Goal: Task Accomplishment & Management: Manage account settings

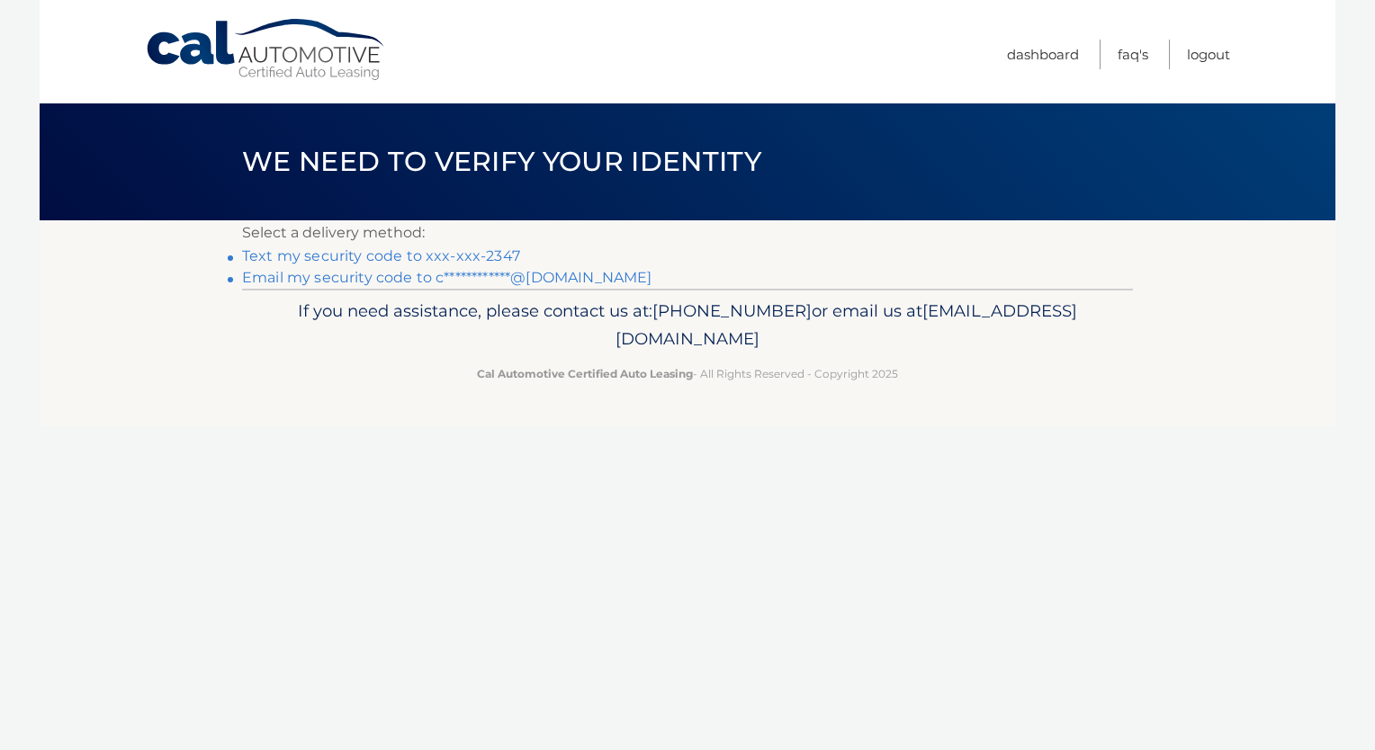
click at [471, 256] on link "Text my security code to xxx-xxx-2347" at bounding box center [381, 255] width 278 height 17
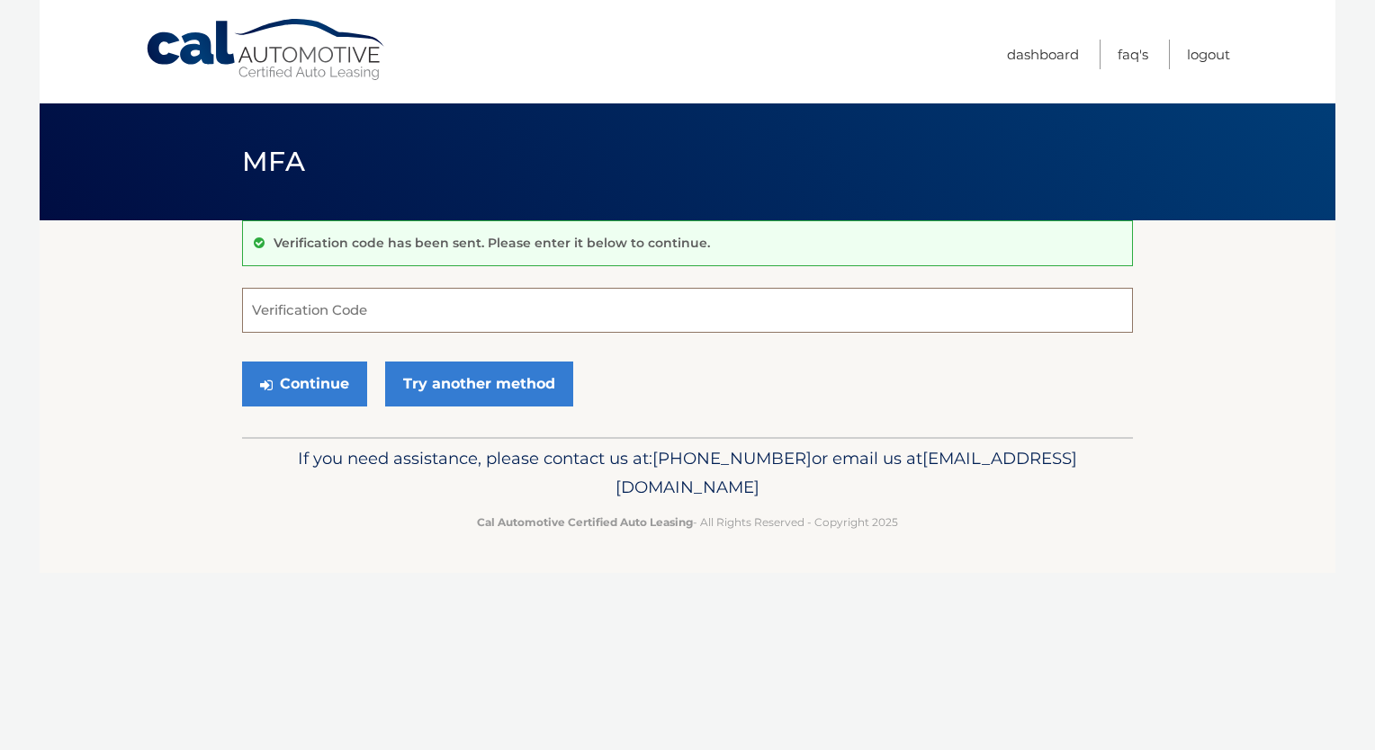
click at [388, 311] on input "Verification Code" at bounding box center [687, 310] width 891 height 45
type input "268728"
click at [315, 387] on button "Continue" at bounding box center [304, 384] width 125 height 45
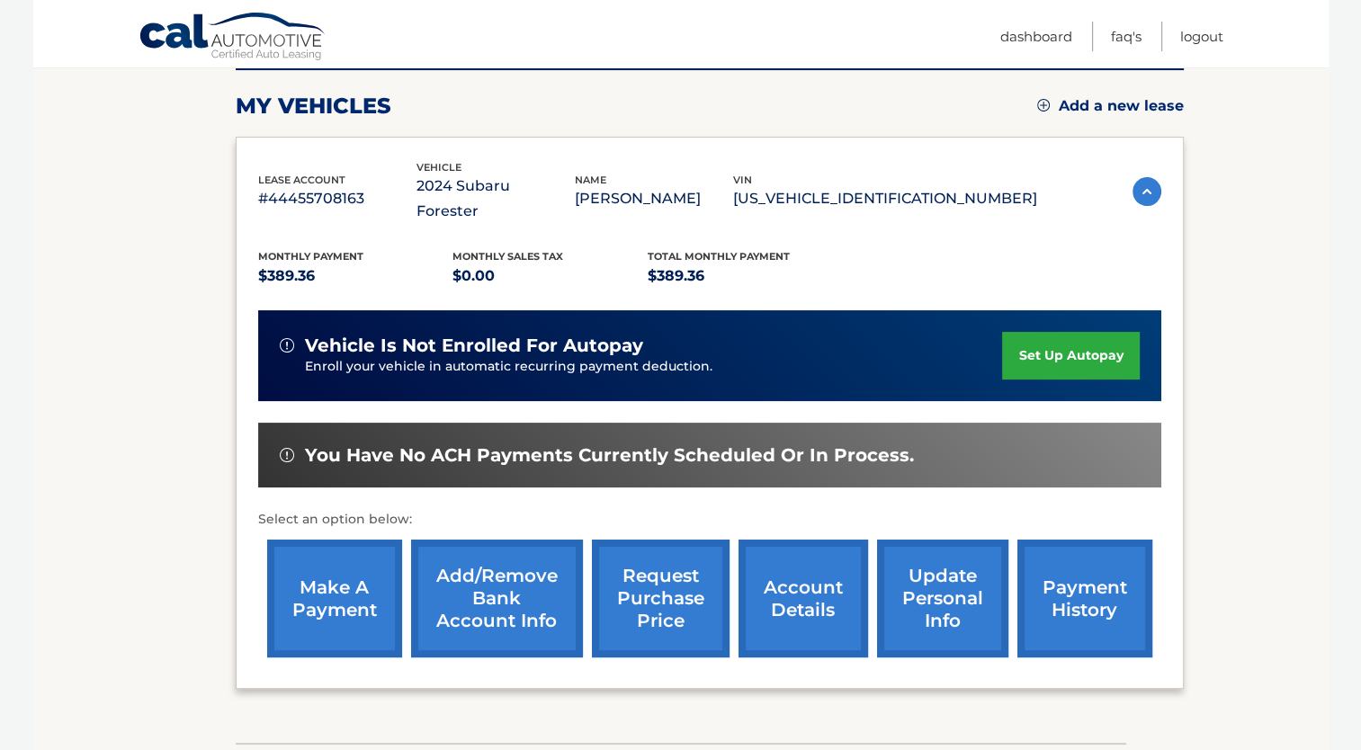
scroll to position [337, 0]
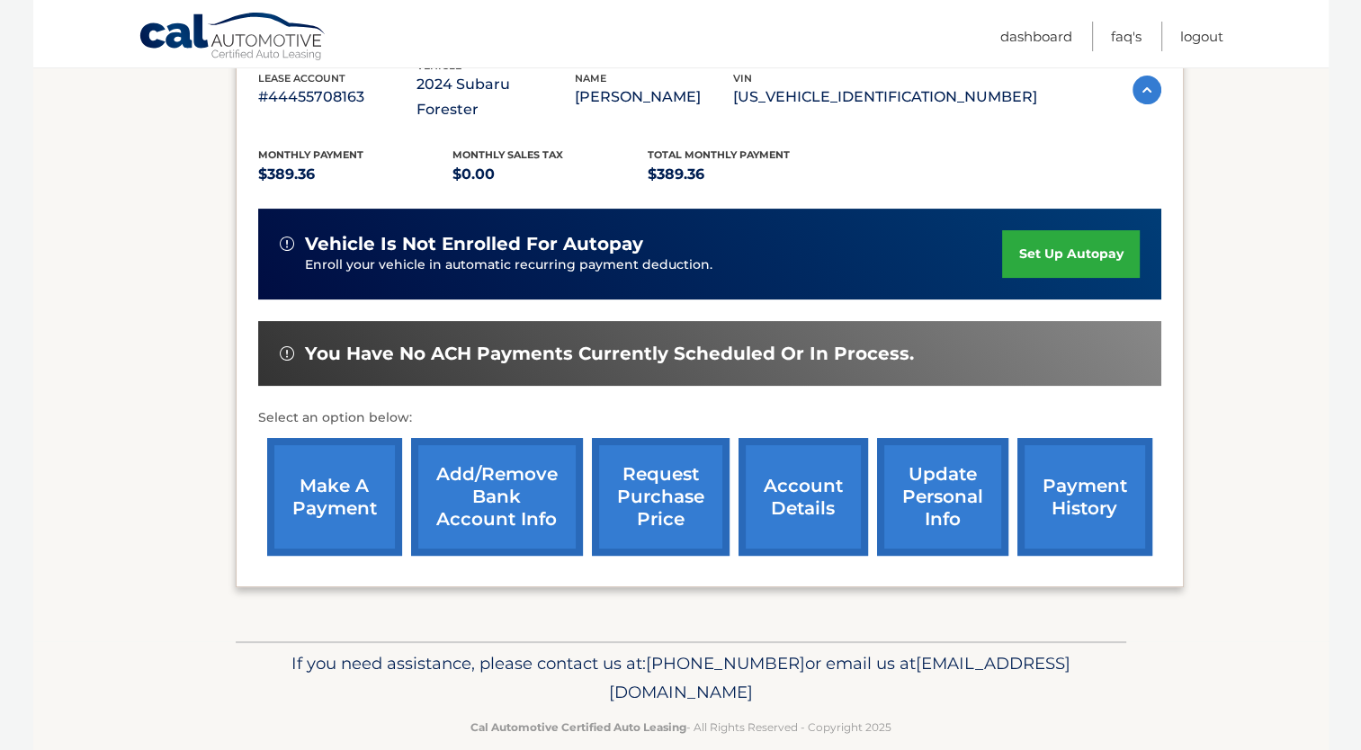
click at [813, 464] on link "account details" at bounding box center [804, 497] width 130 height 118
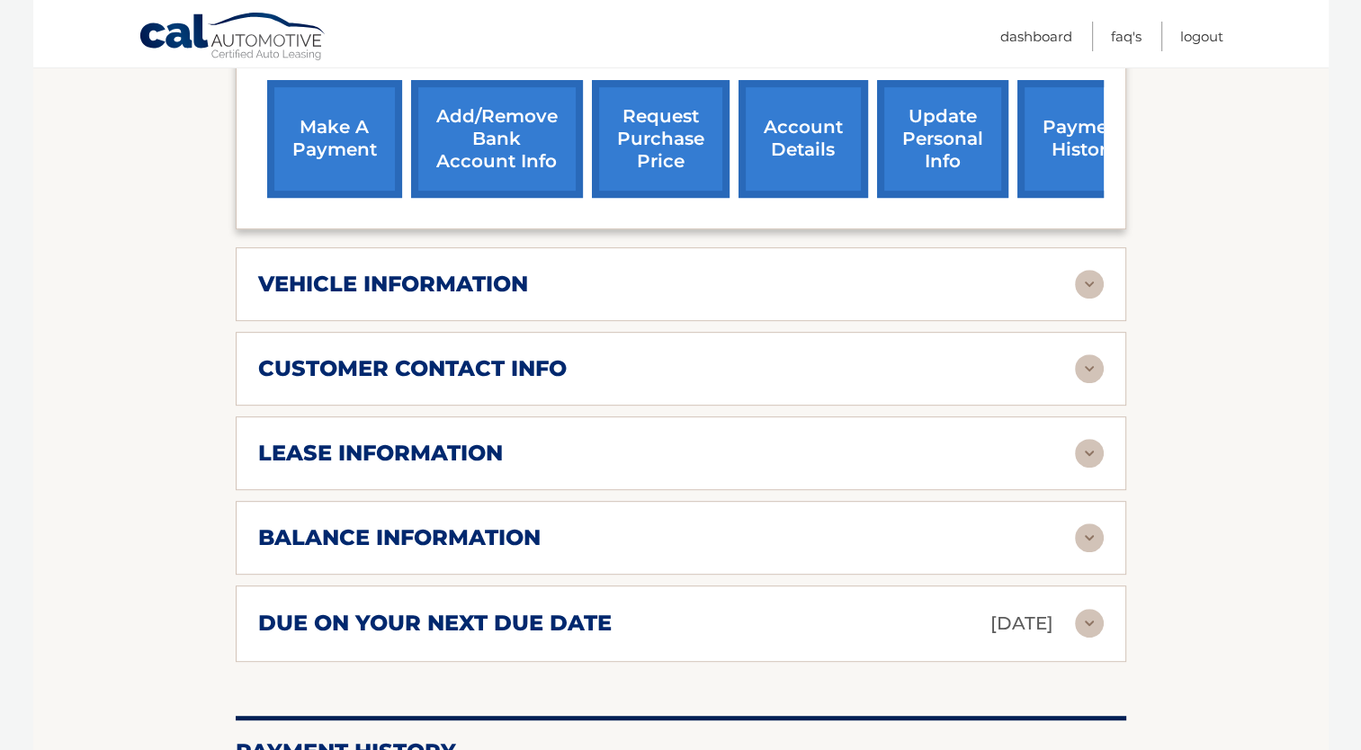
scroll to position [810, 0]
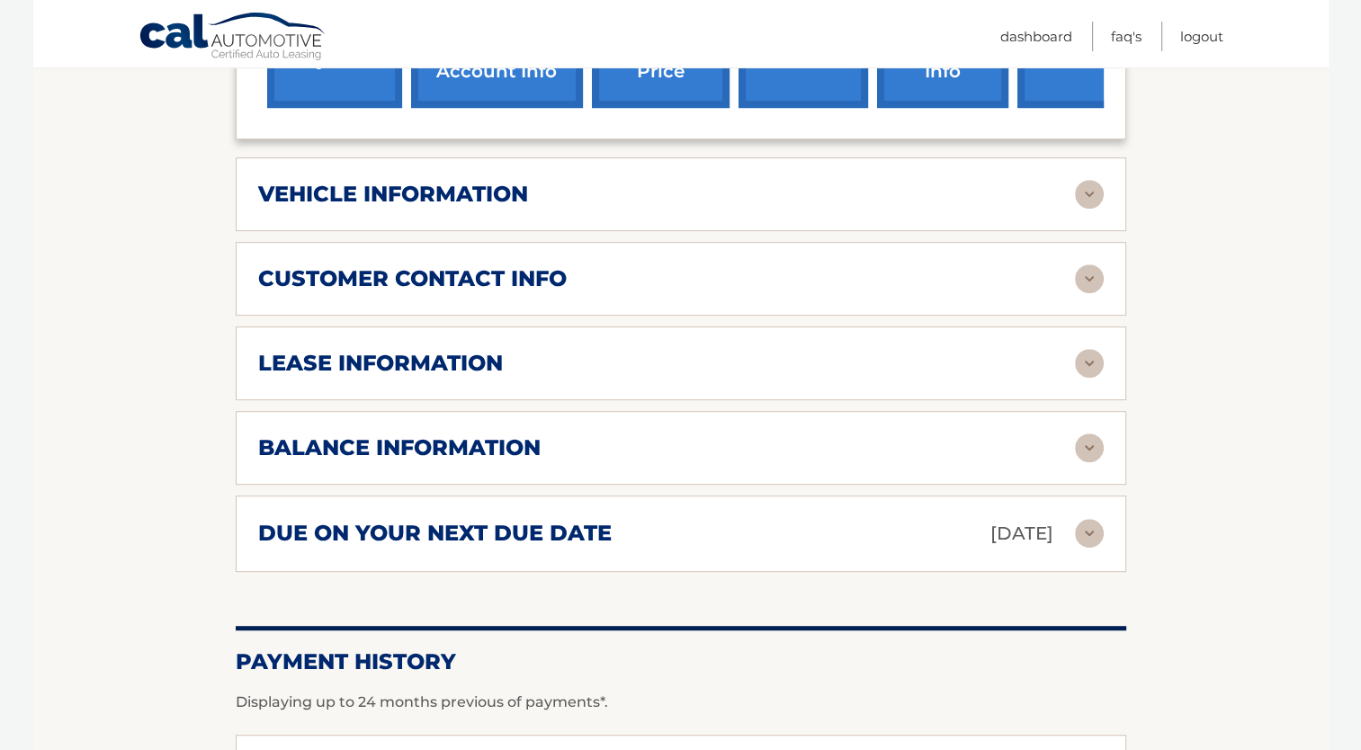
click at [1090, 519] on img at bounding box center [1089, 533] width 29 height 29
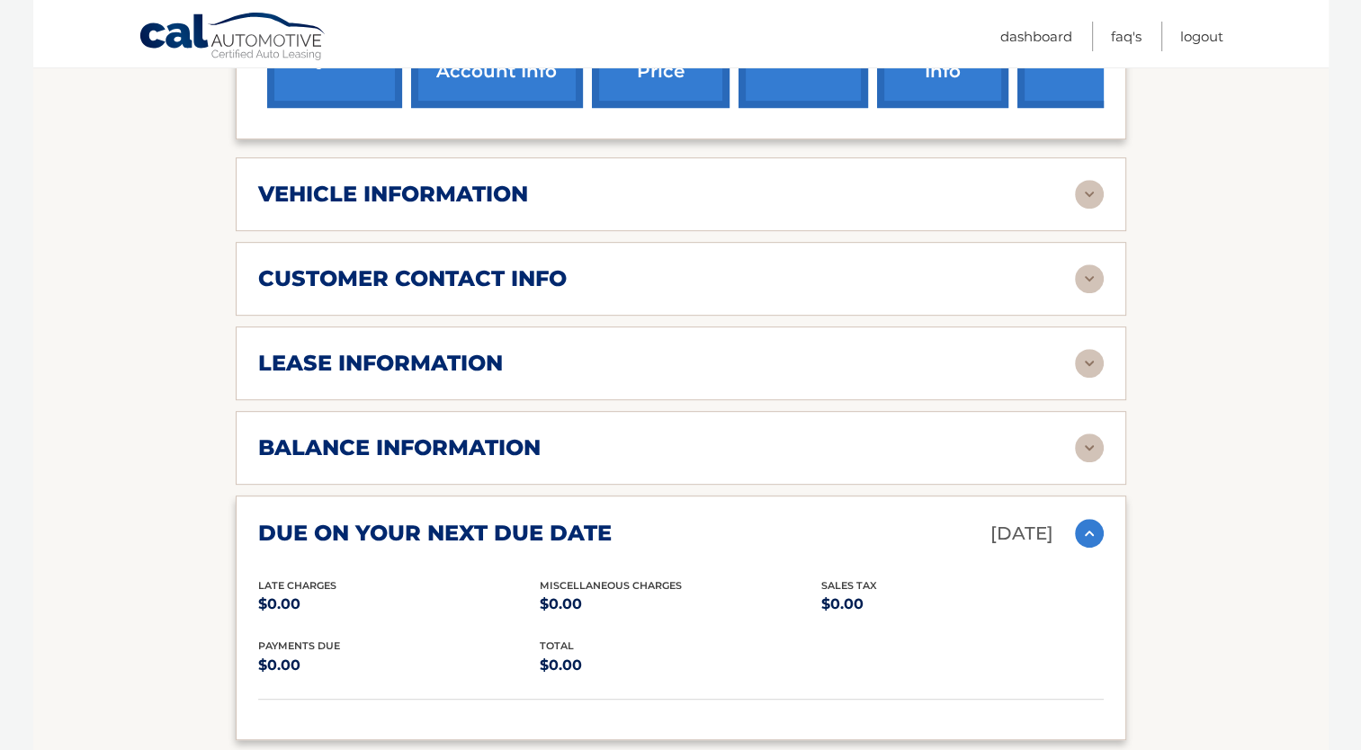
click at [1090, 519] on img at bounding box center [1089, 533] width 29 height 29
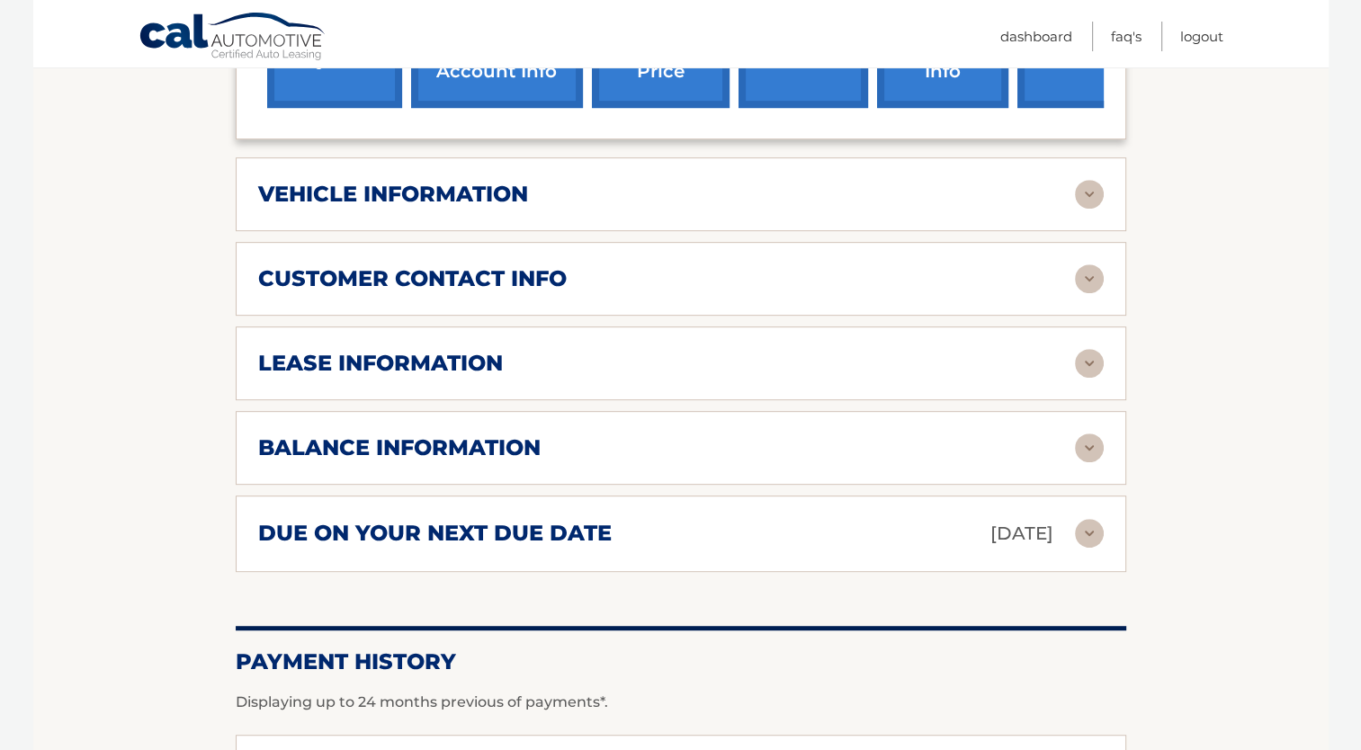
click at [1086, 434] on img at bounding box center [1089, 448] width 29 height 29
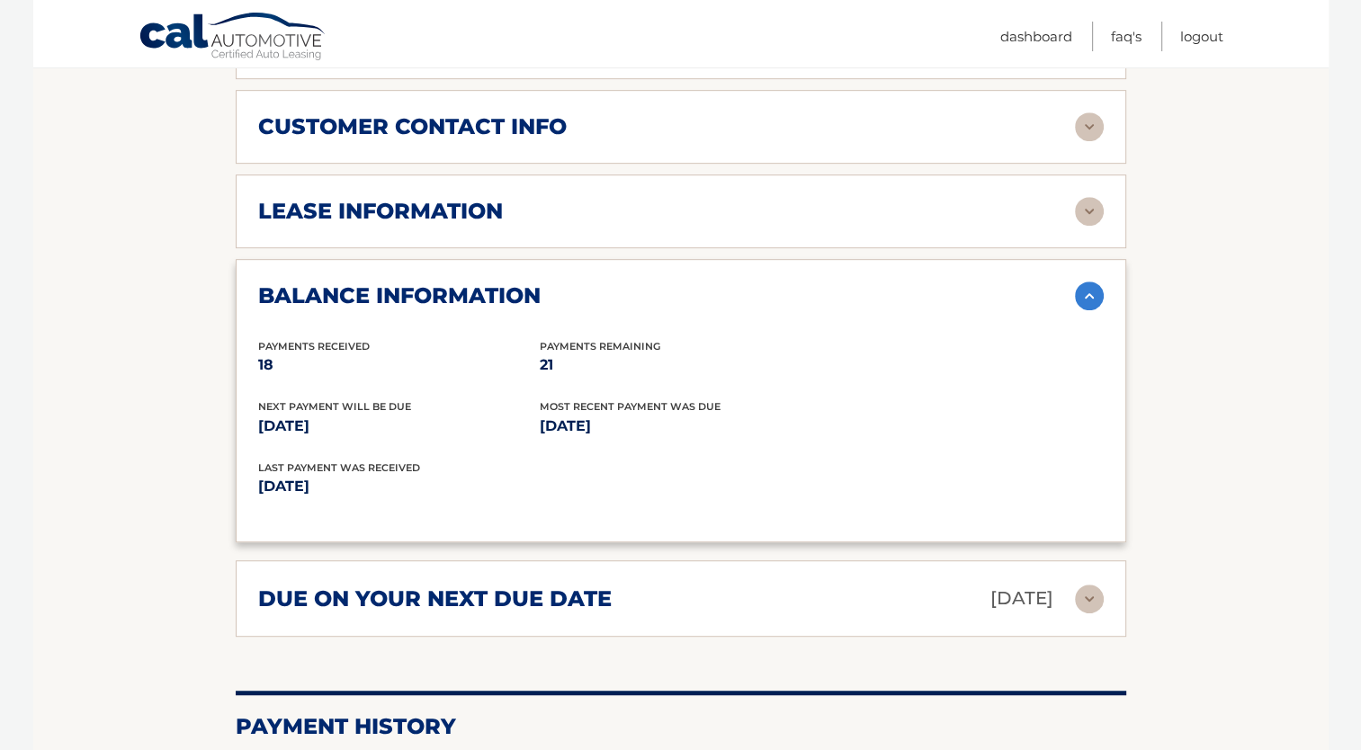
scroll to position [990, 0]
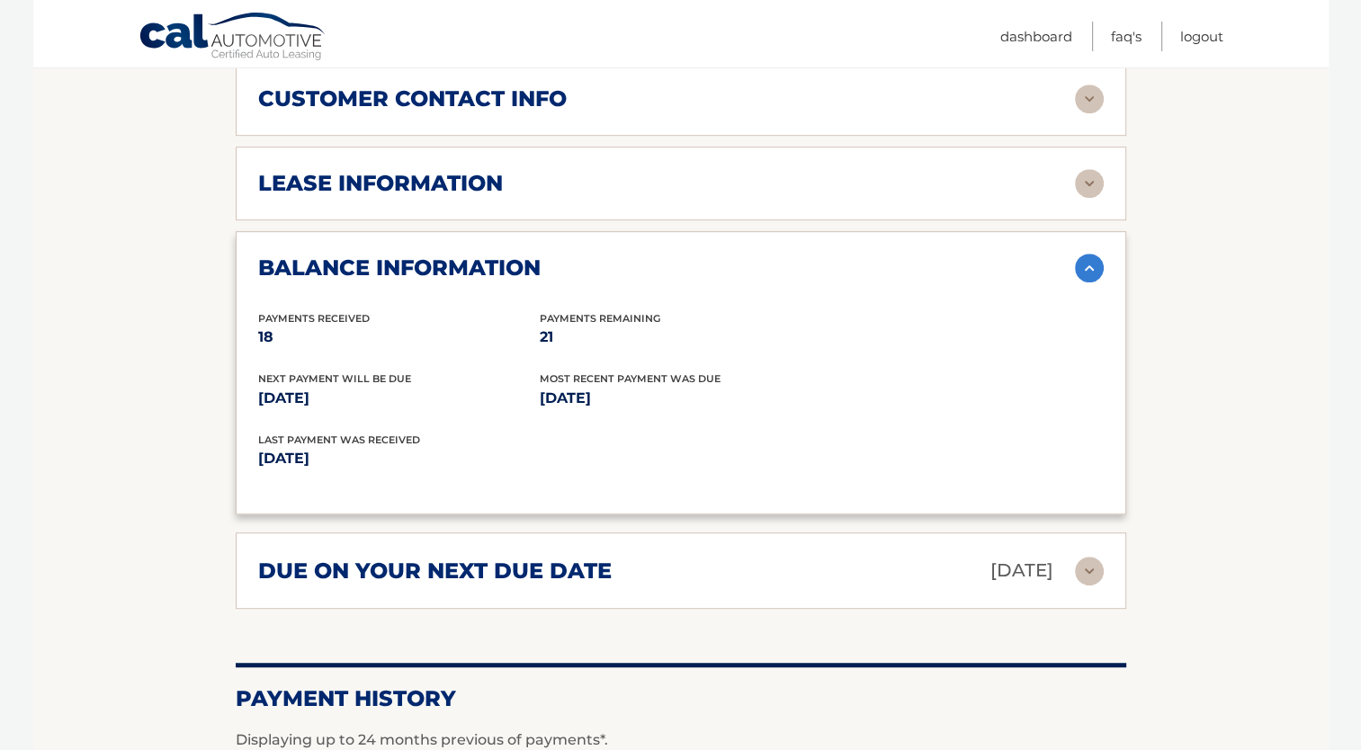
click at [1083, 254] on img at bounding box center [1089, 268] width 29 height 29
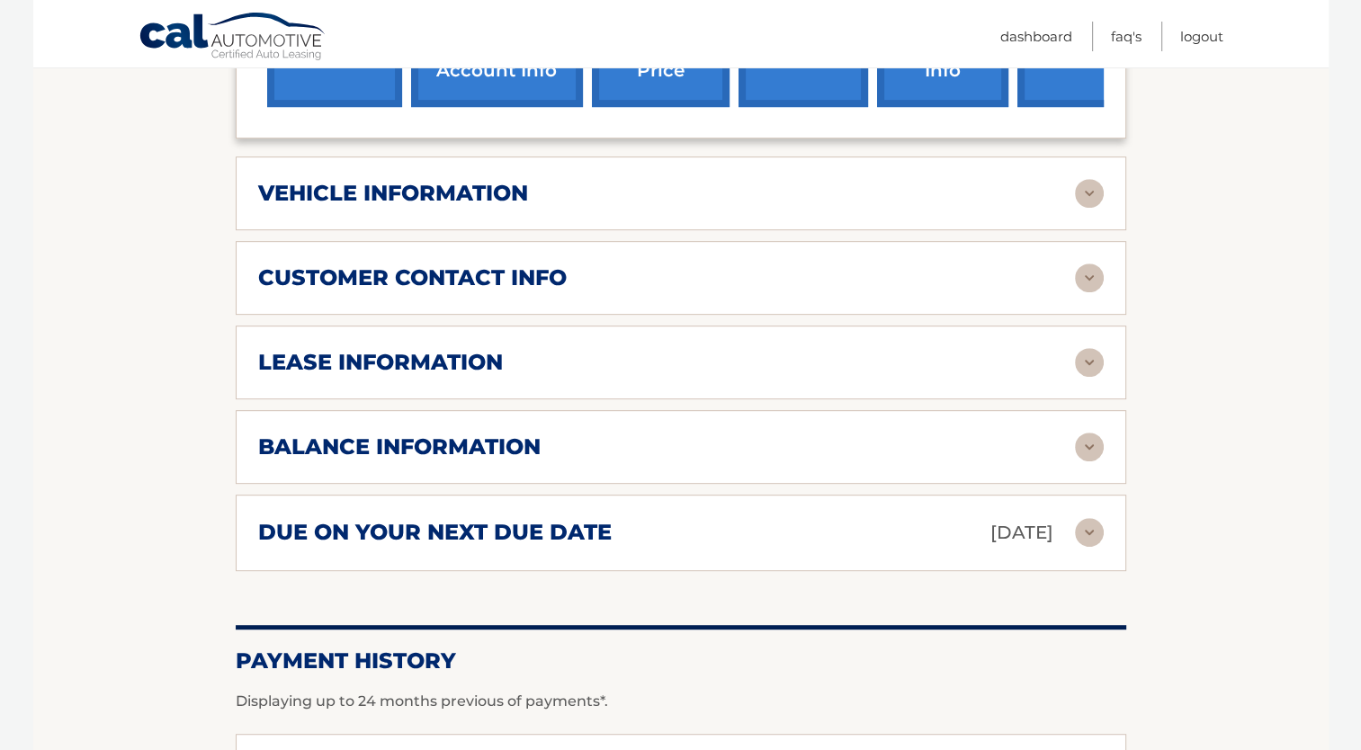
scroll to position [810, 0]
click at [1087, 519] on img at bounding box center [1089, 533] width 29 height 29
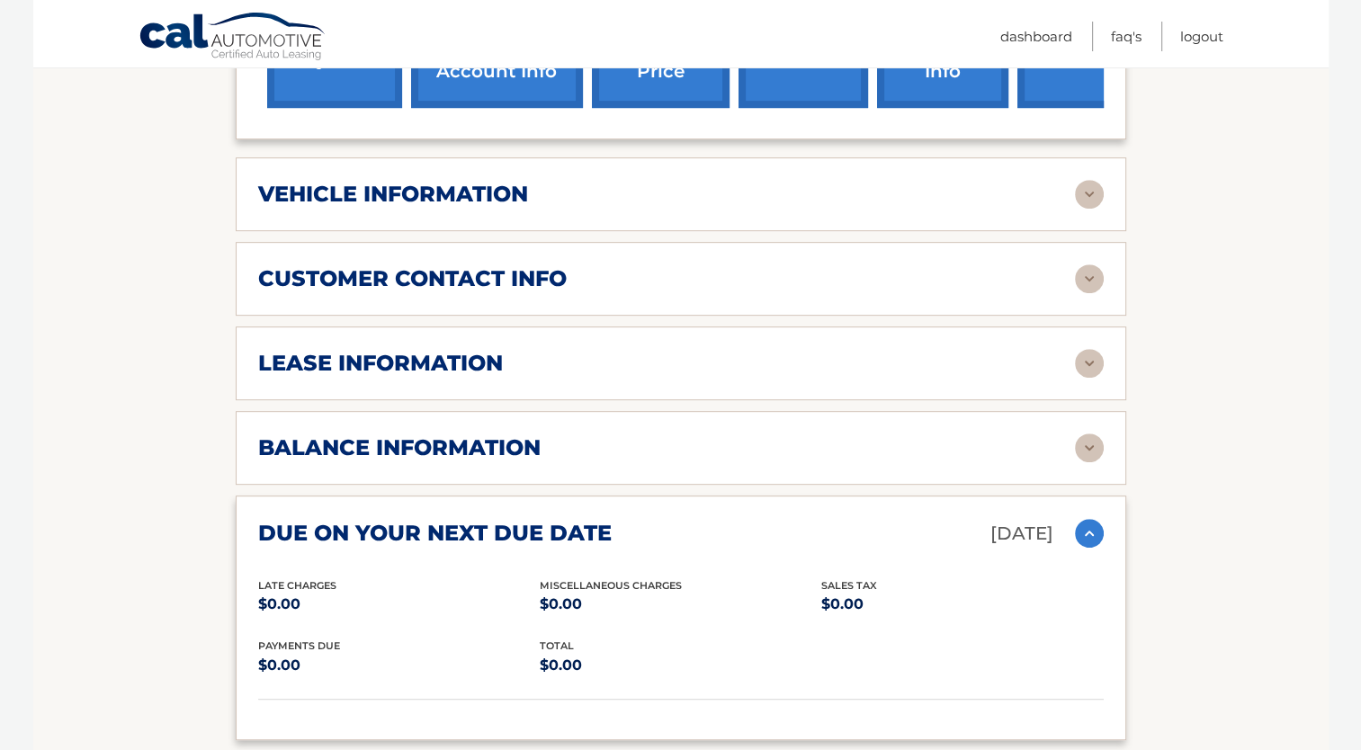
click at [1087, 519] on img at bounding box center [1089, 533] width 29 height 29
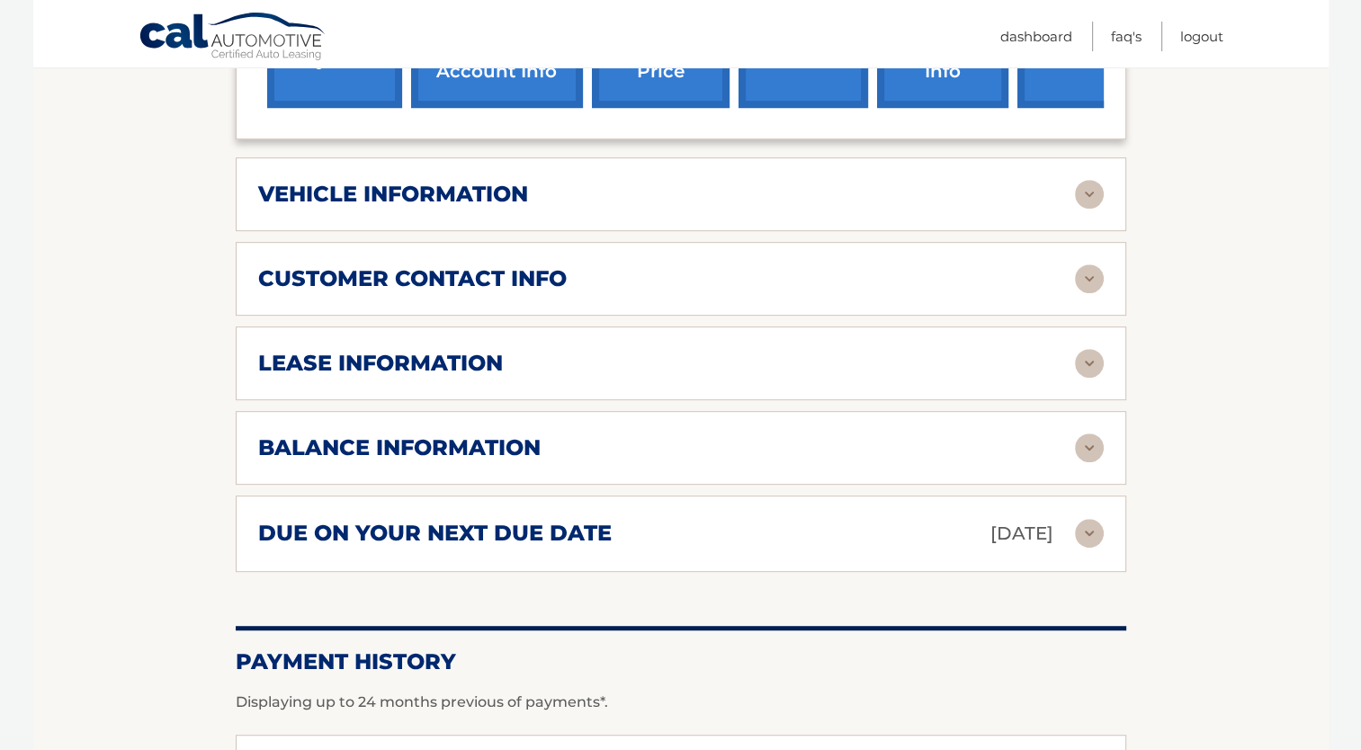
click at [1092, 349] on img at bounding box center [1089, 363] width 29 height 29
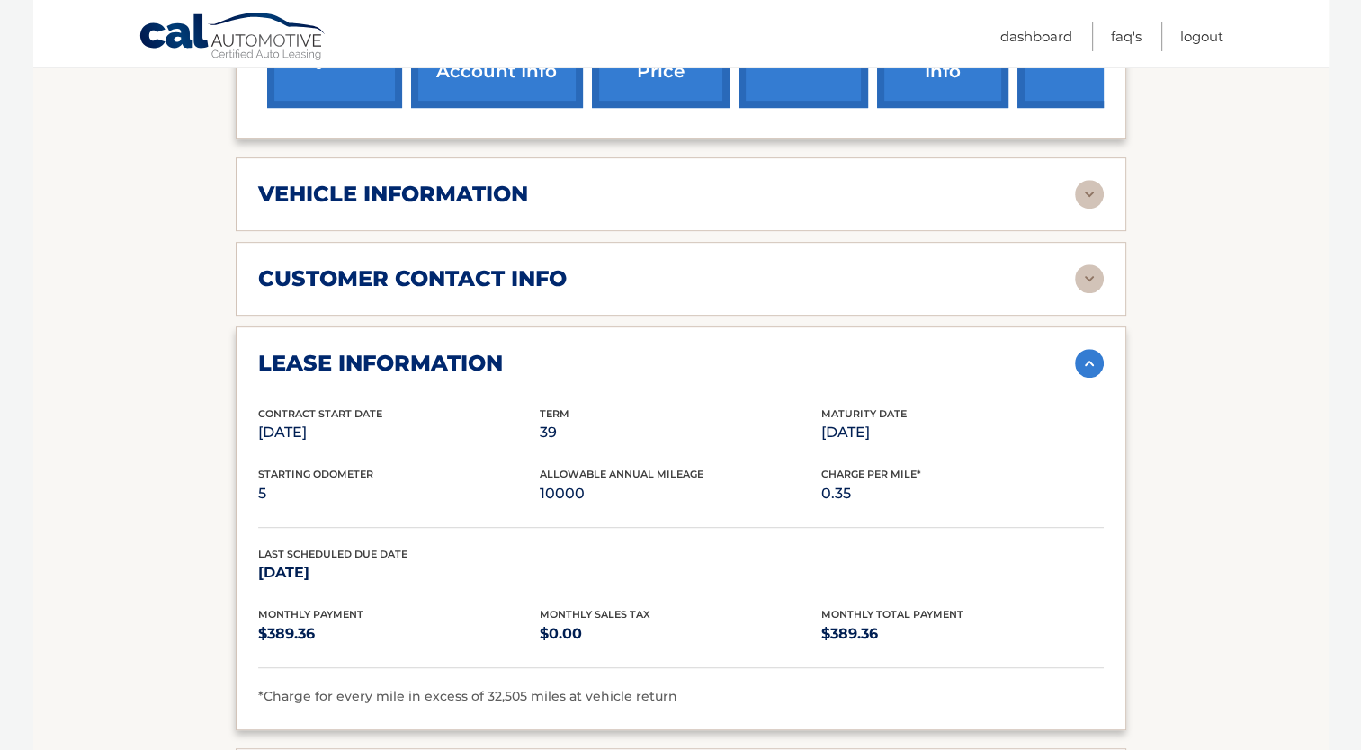
click at [1092, 349] on img at bounding box center [1089, 363] width 29 height 29
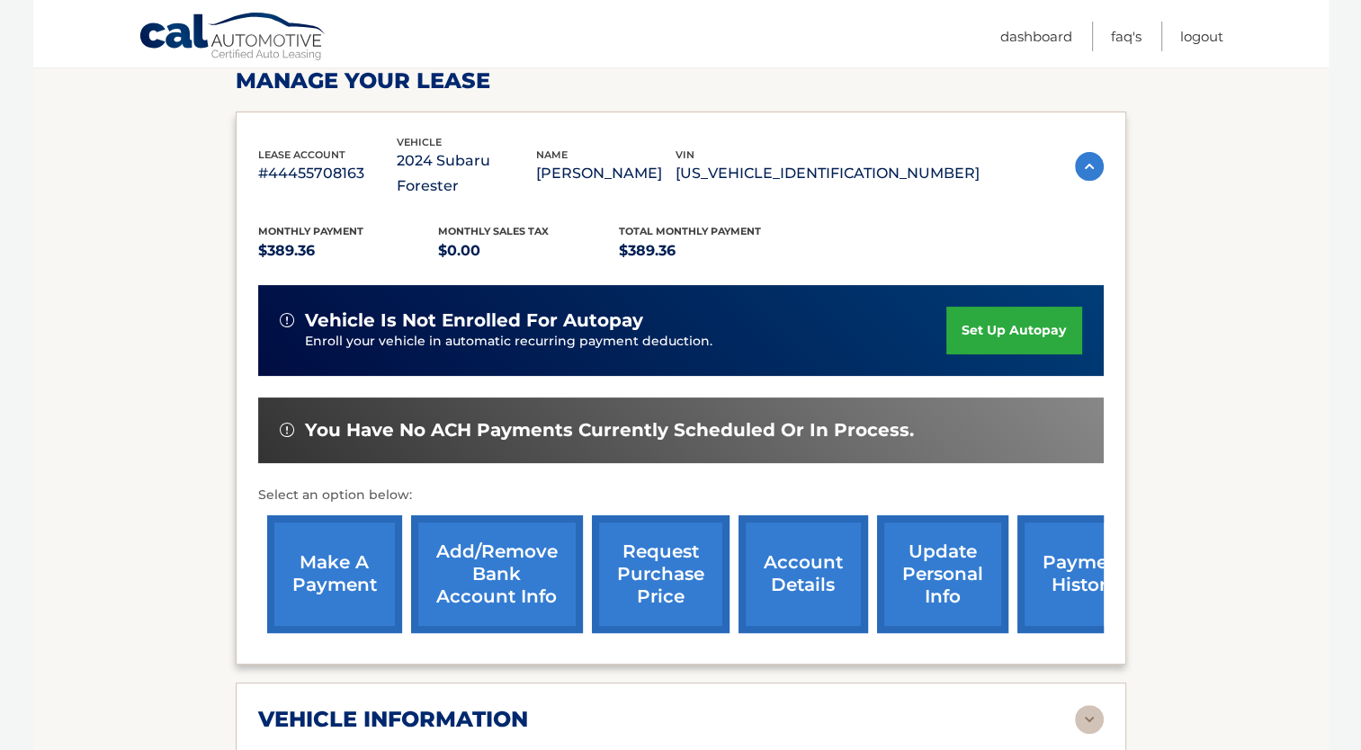
scroll to position [180, 0]
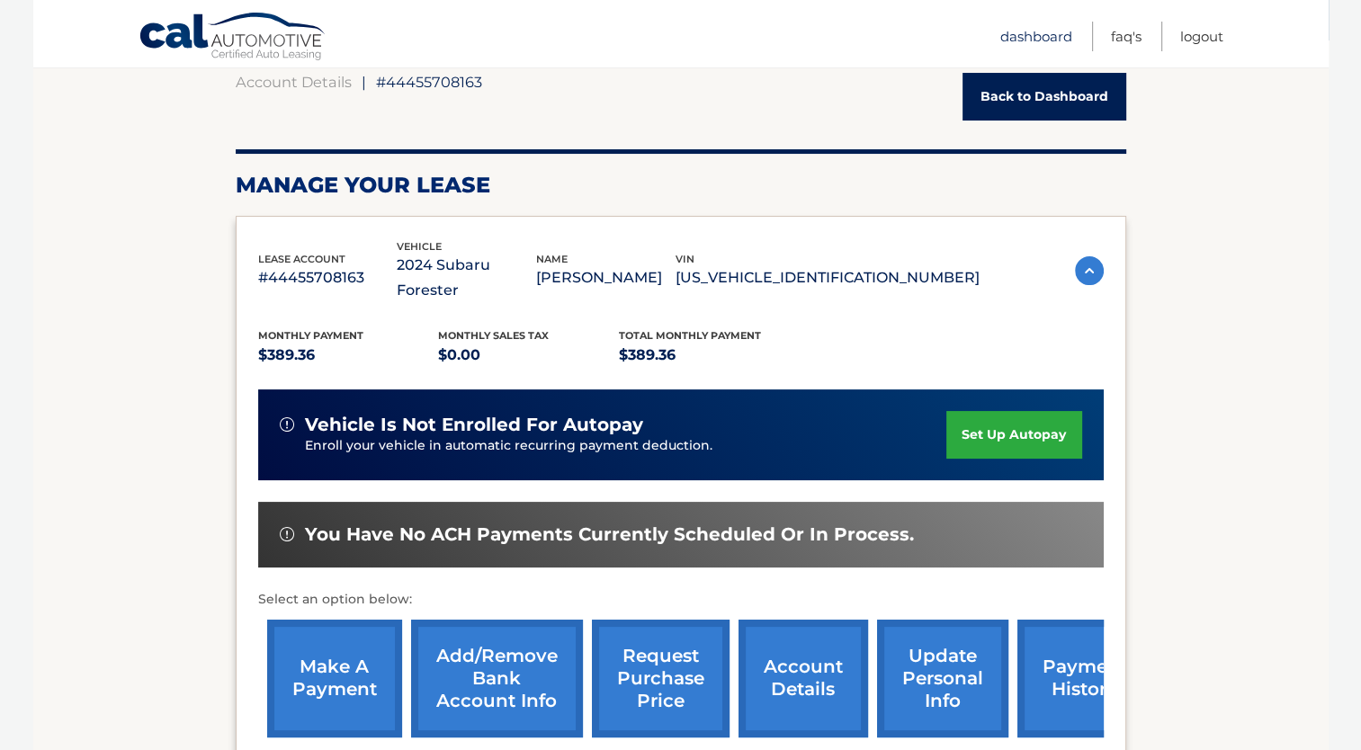
click at [1026, 32] on link "Dashboard" at bounding box center [1036, 37] width 72 height 30
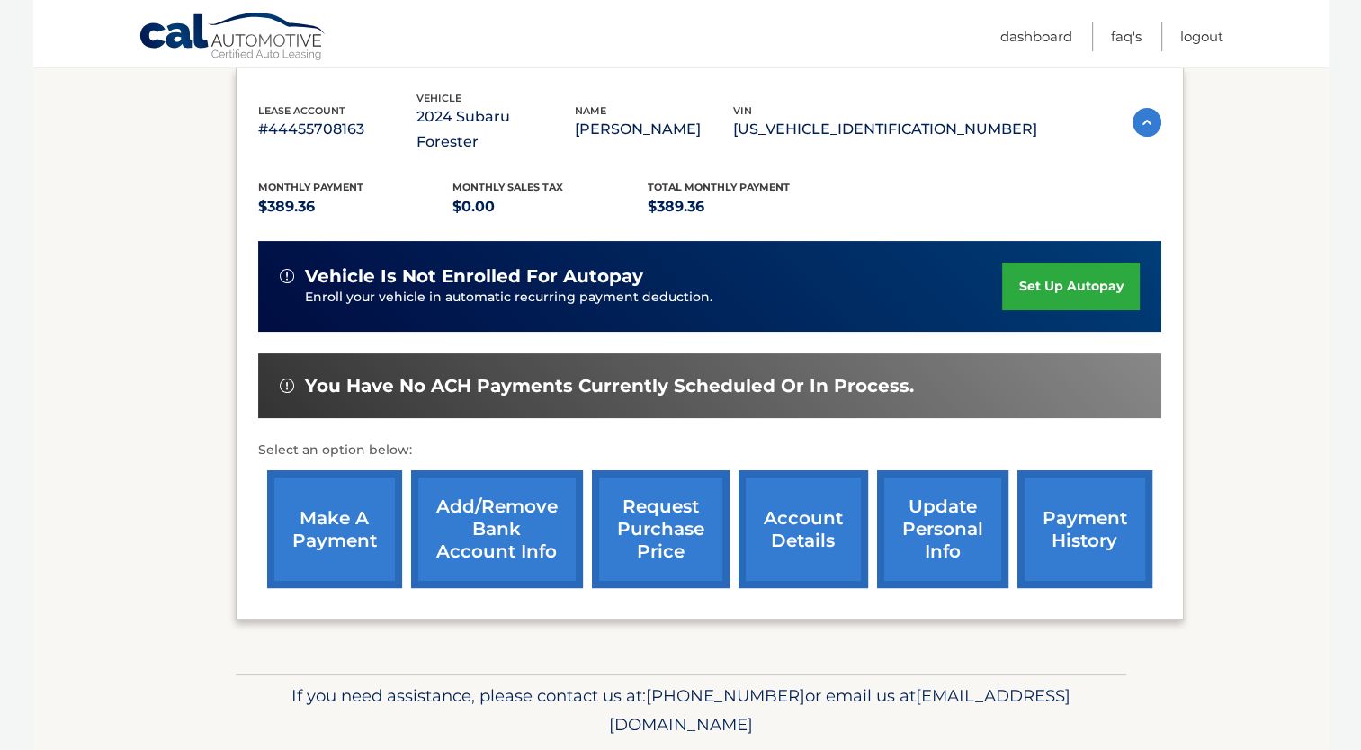
scroll to position [337, 0]
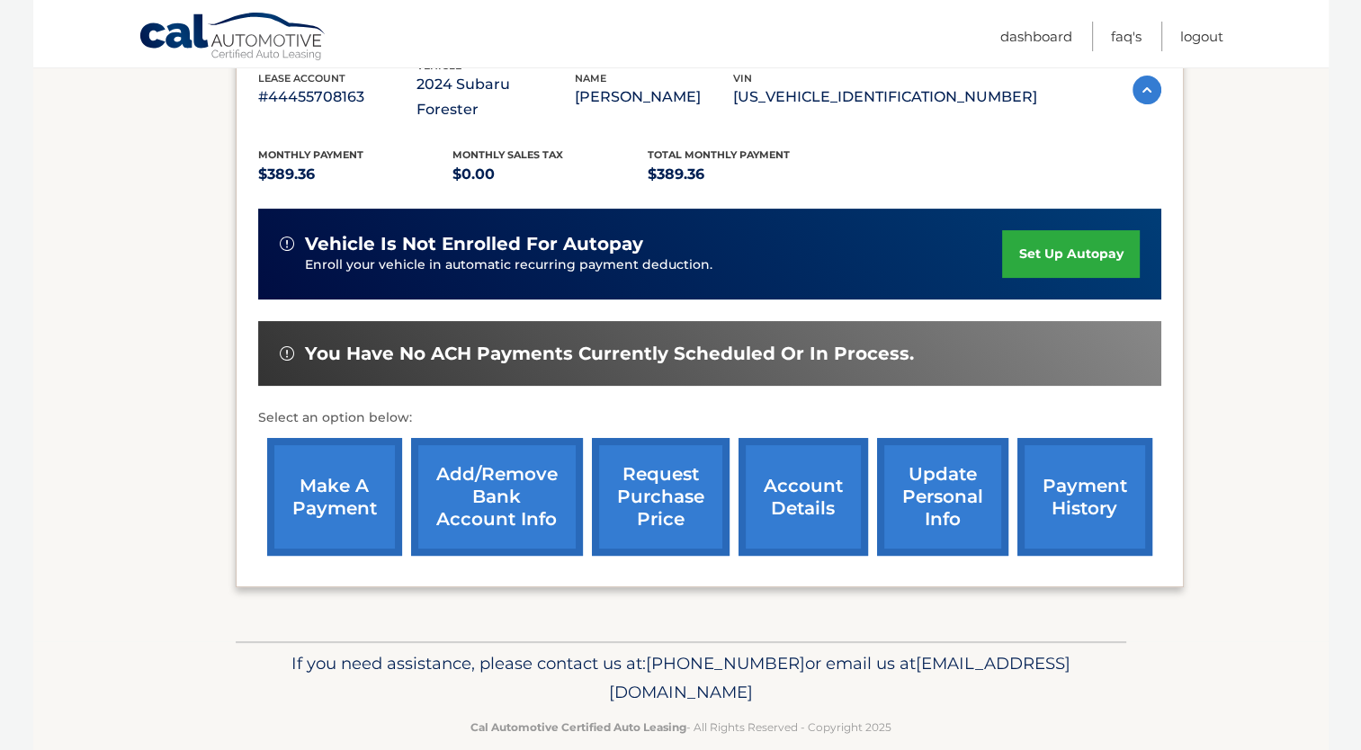
click at [794, 461] on link "account details" at bounding box center [804, 497] width 130 height 118
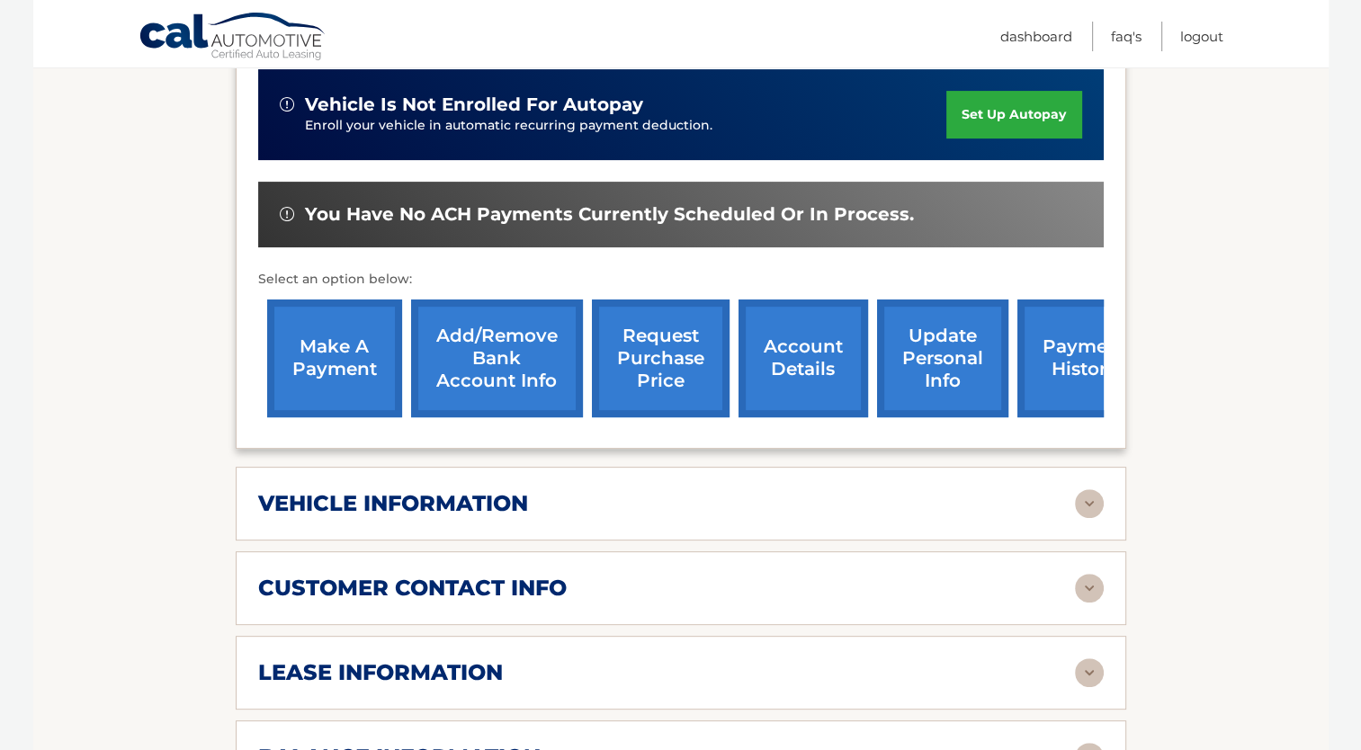
scroll to position [540, 0]
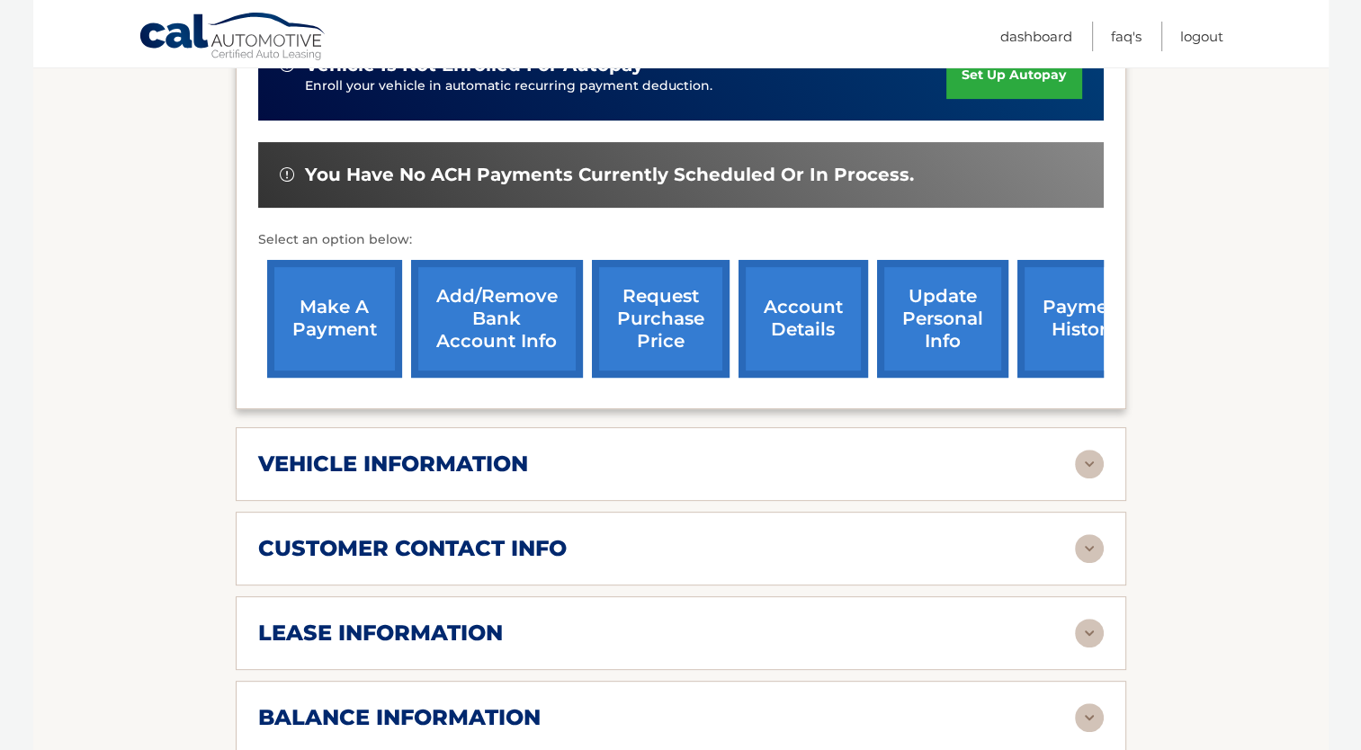
click at [1086, 450] on img at bounding box center [1089, 464] width 29 height 29
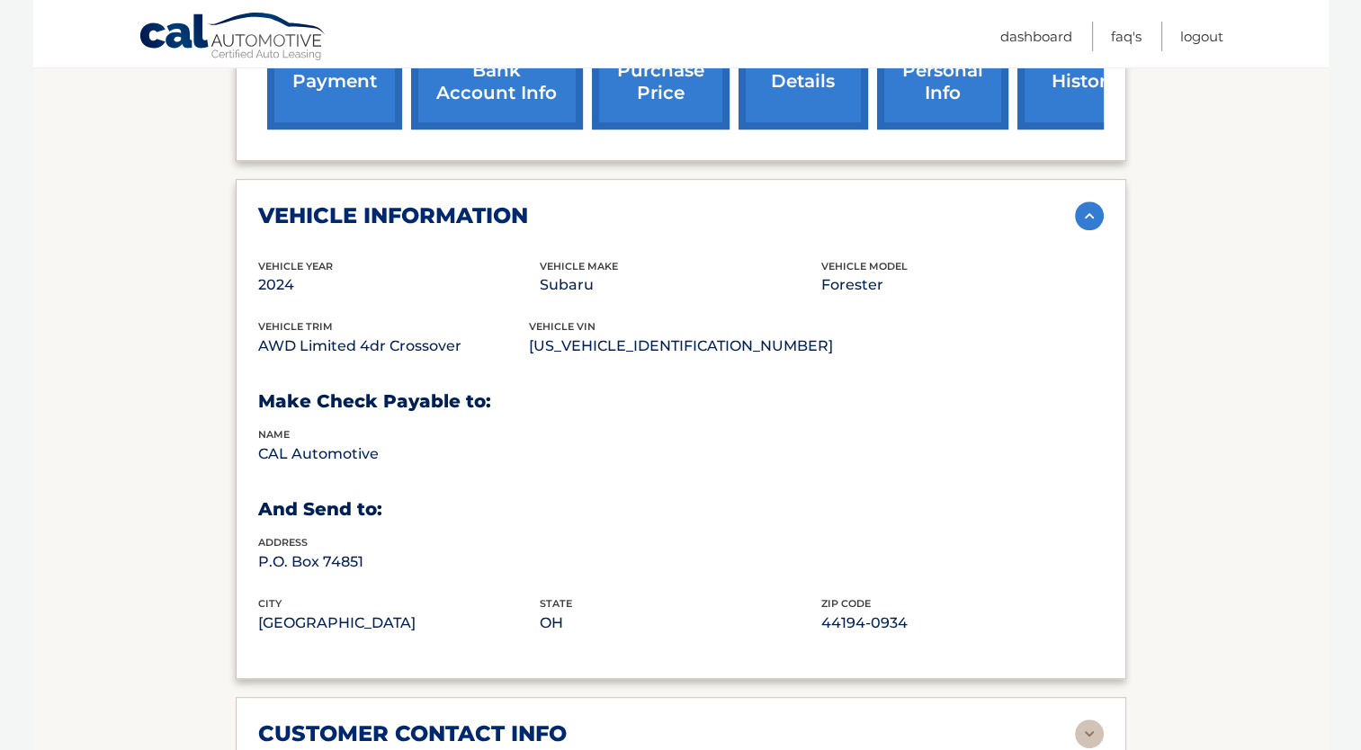
scroll to position [810, 0]
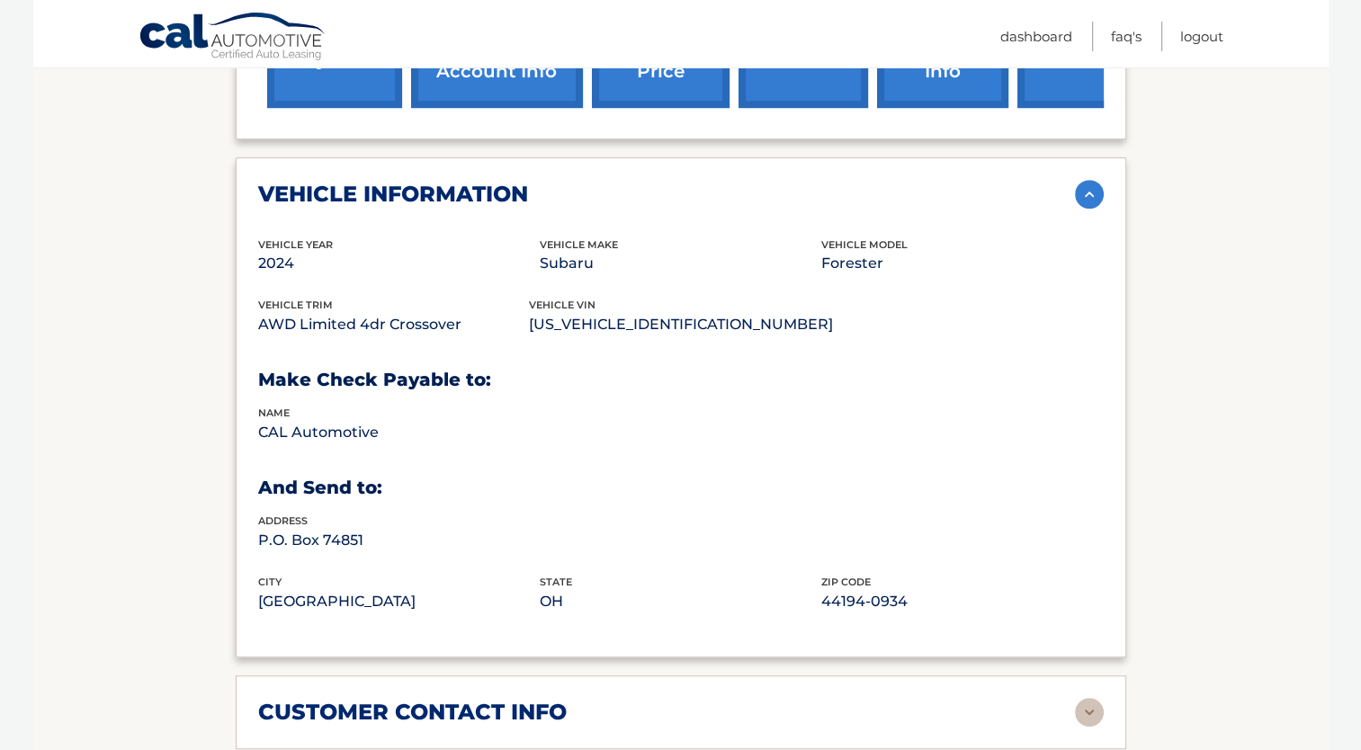
click at [1095, 180] on img at bounding box center [1089, 194] width 29 height 29
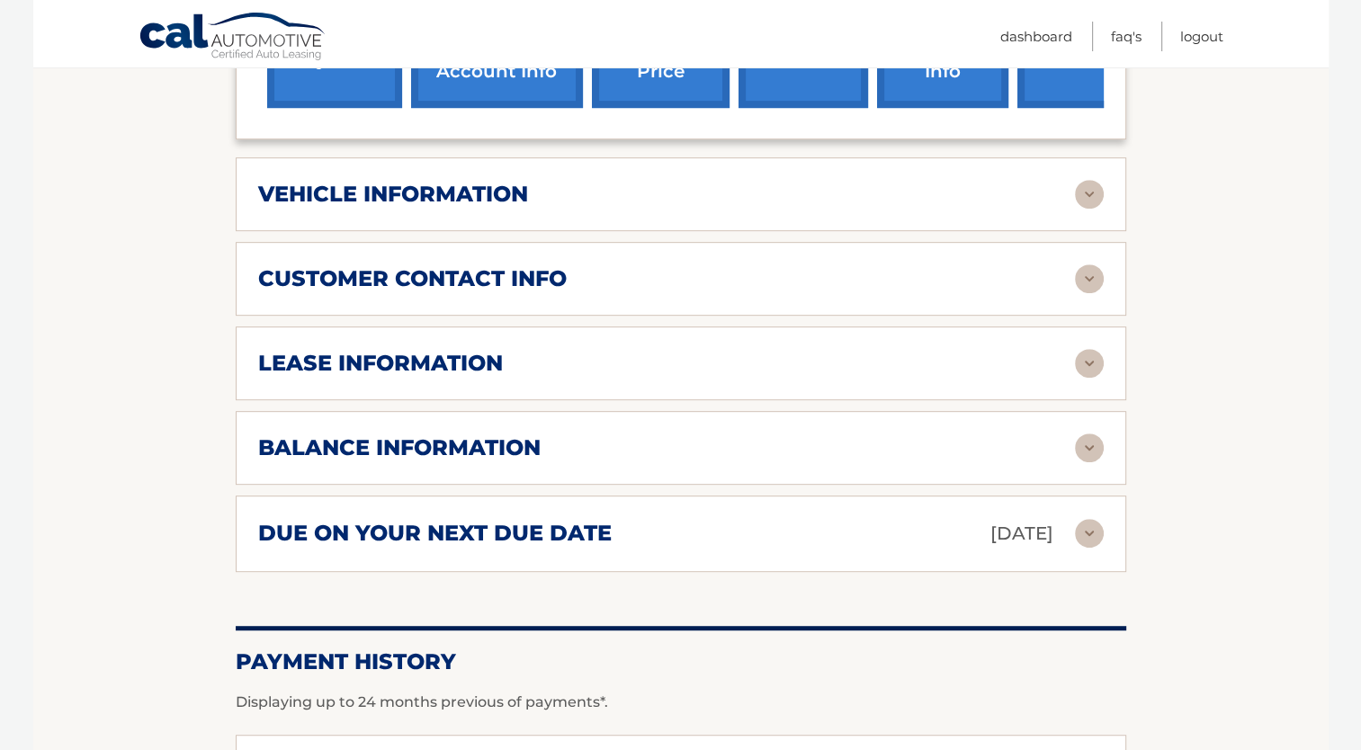
click at [1096, 349] on img at bounding box center [1089, 363] width 29 height 29
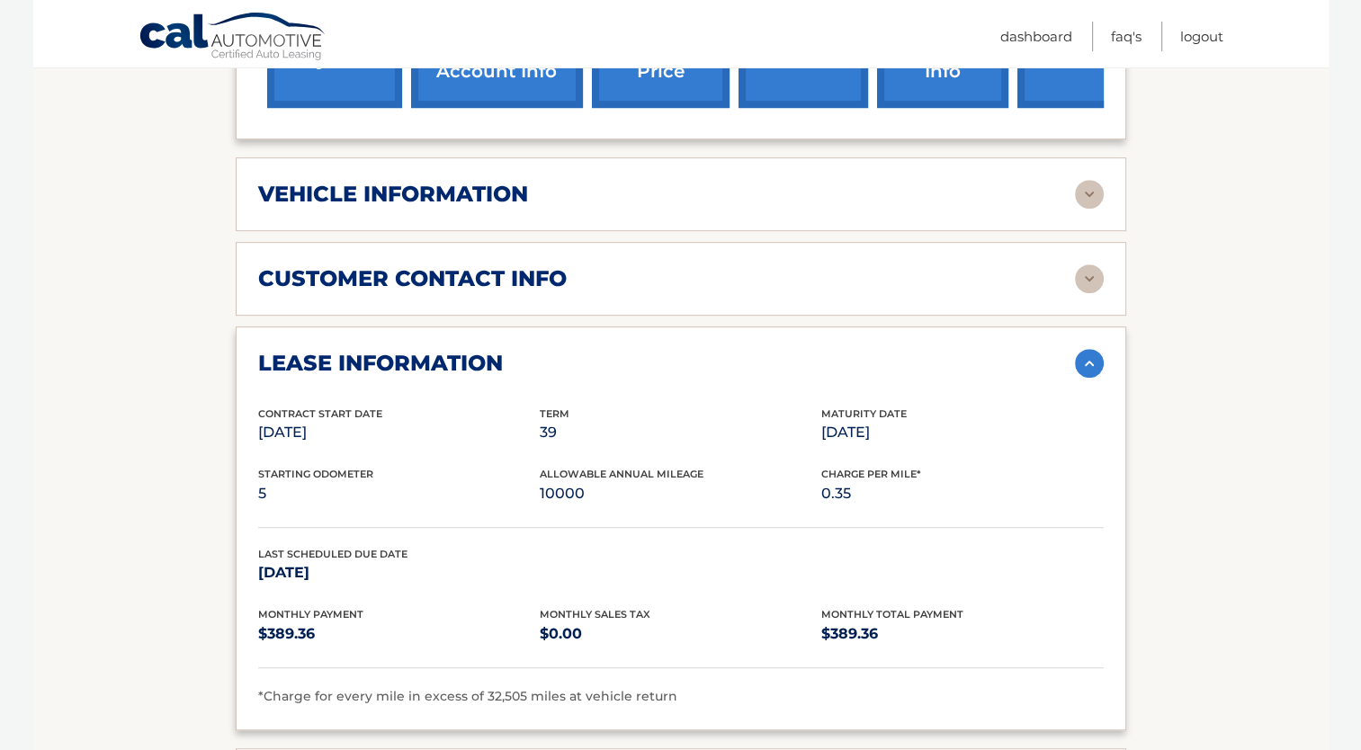
click at [1096, 349] on img at bounding box center [1089, 363] width 29 height 29
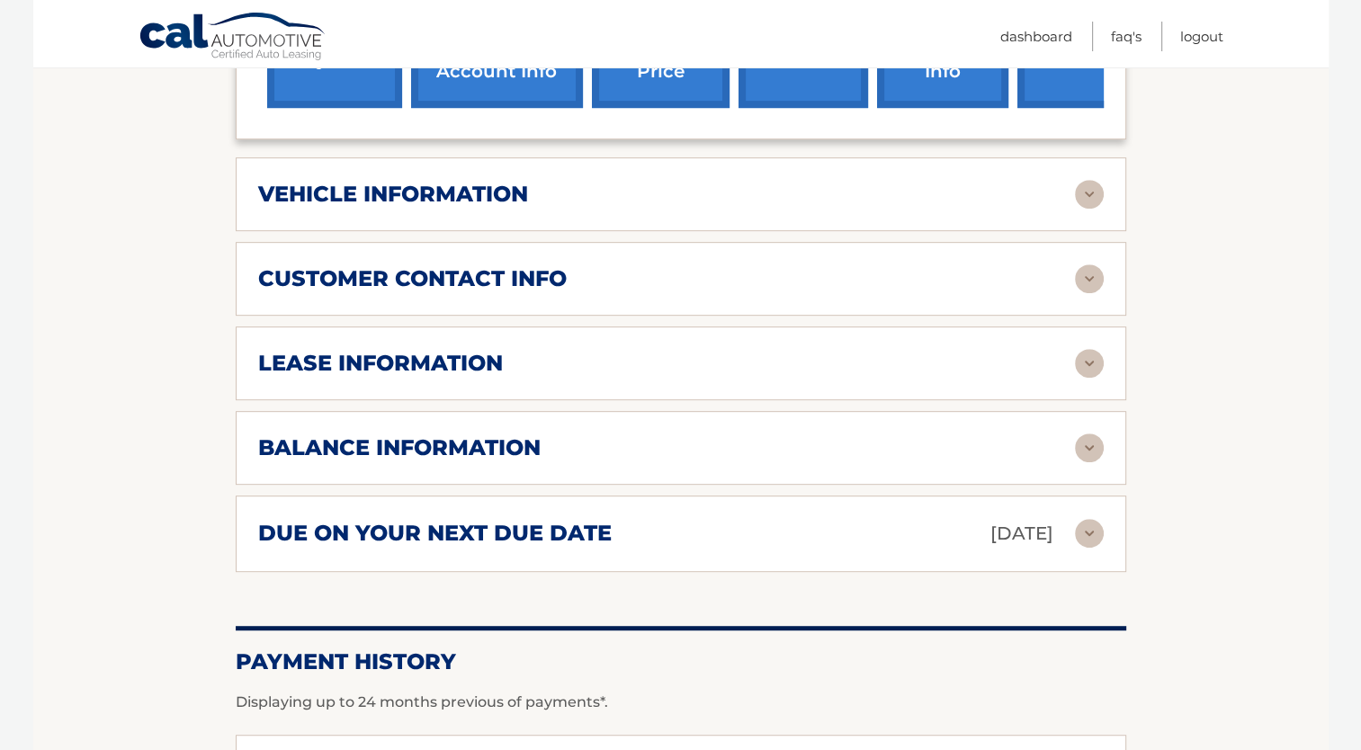
click at [1094, 519] on img at bounding box center [1089, 533] width 29 height 29
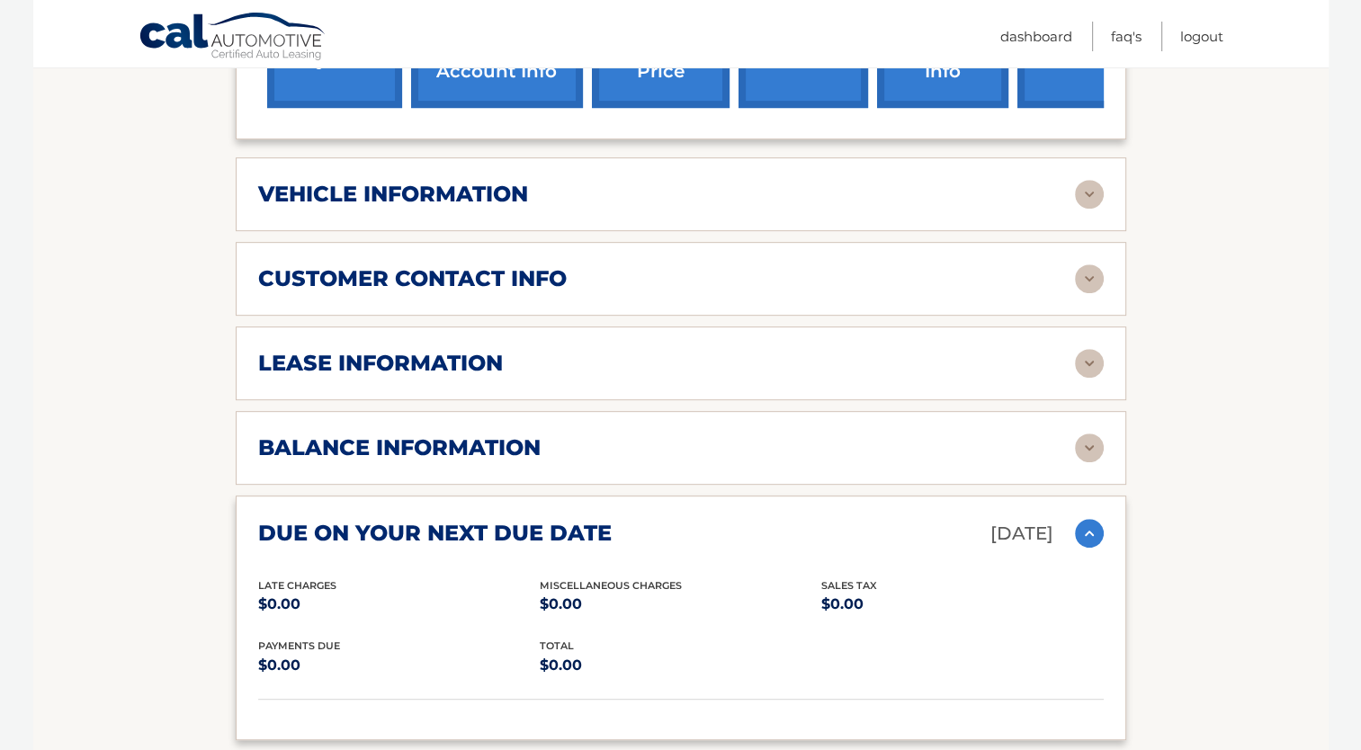
click at [1095, 519] on img at bounding box center [1089, 533] width 29 height 29
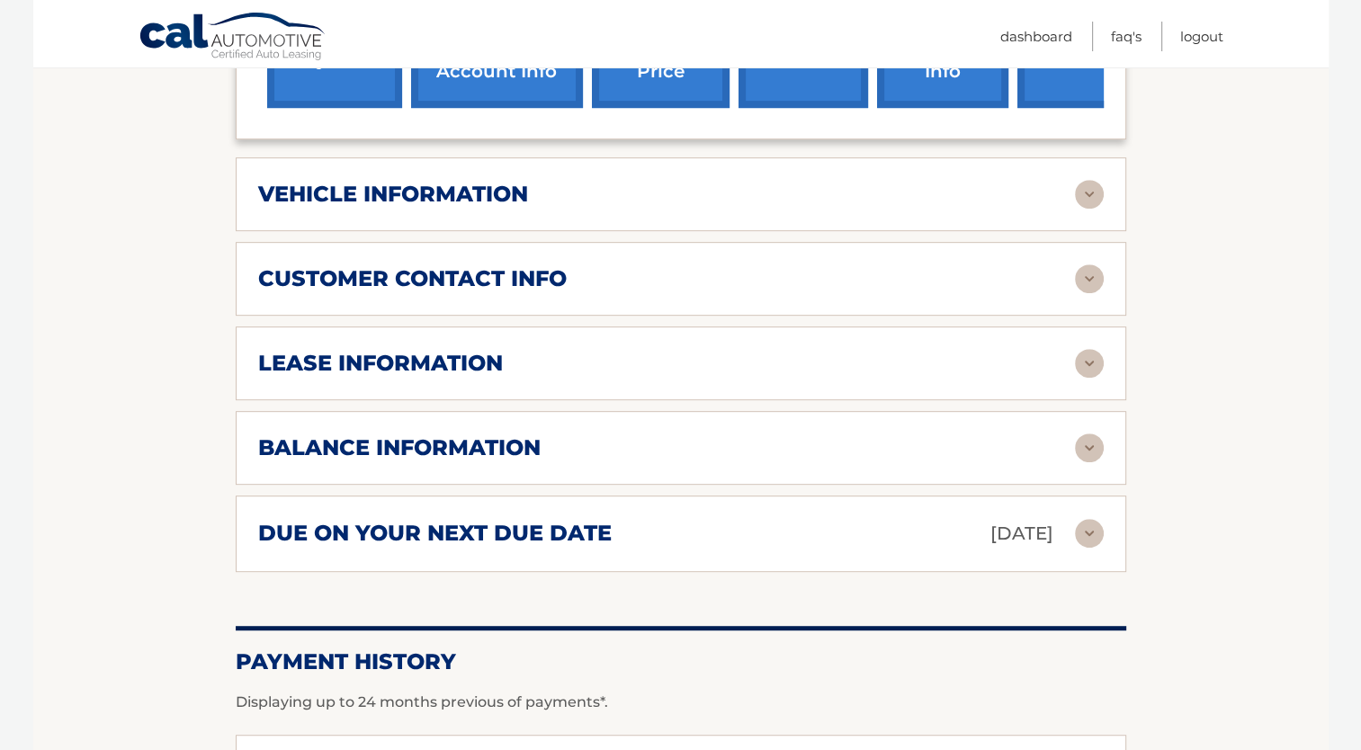
click at [1088, 434] on img at bounding box center [1089, 448] width 29 height 29
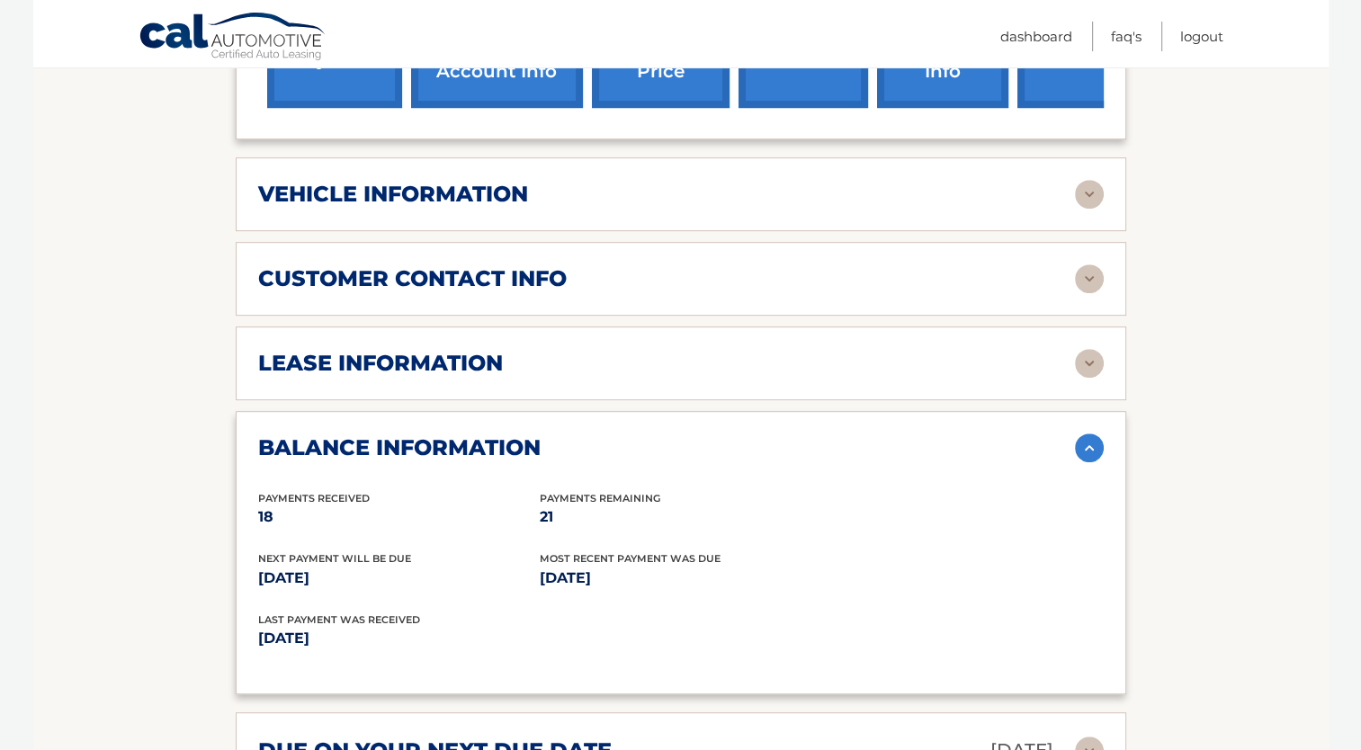
click at [1088, 434] on img at bounding box center [1089, 448] width 29 height 29
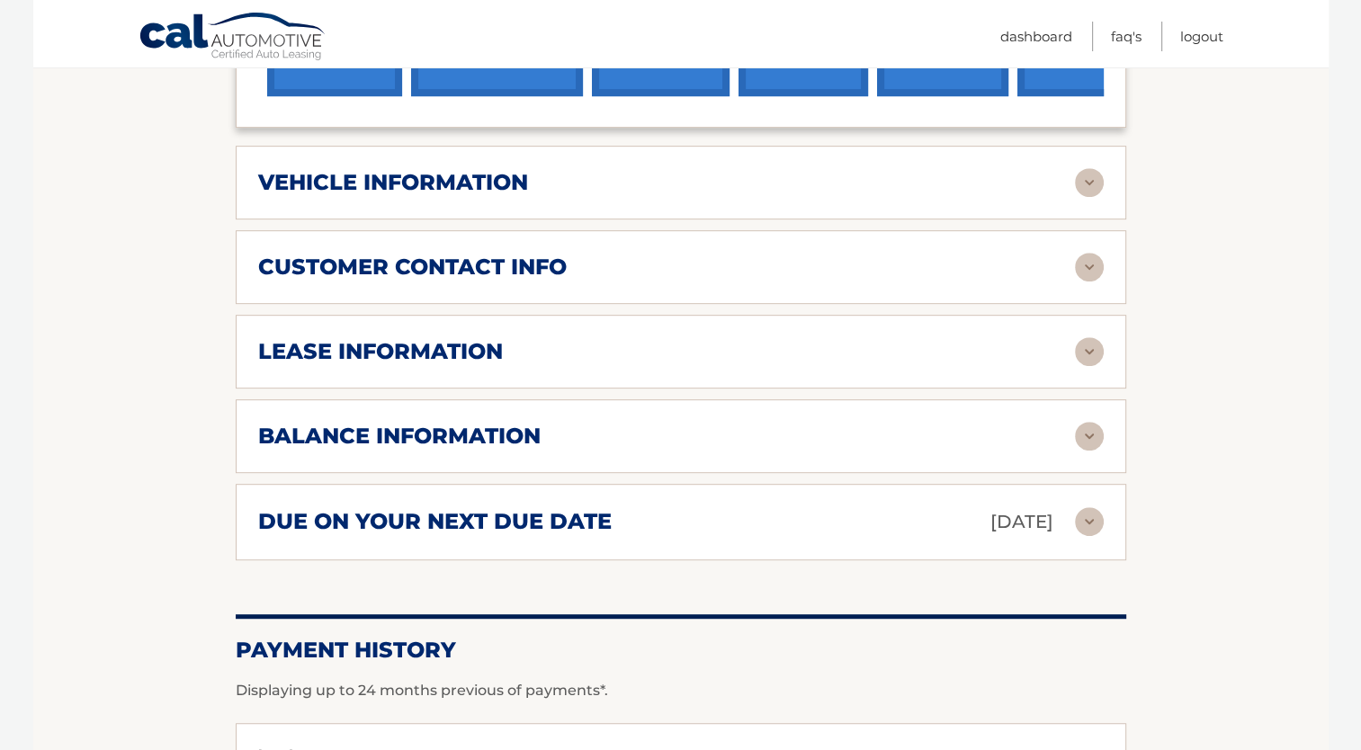
scroll to position [990, 0]
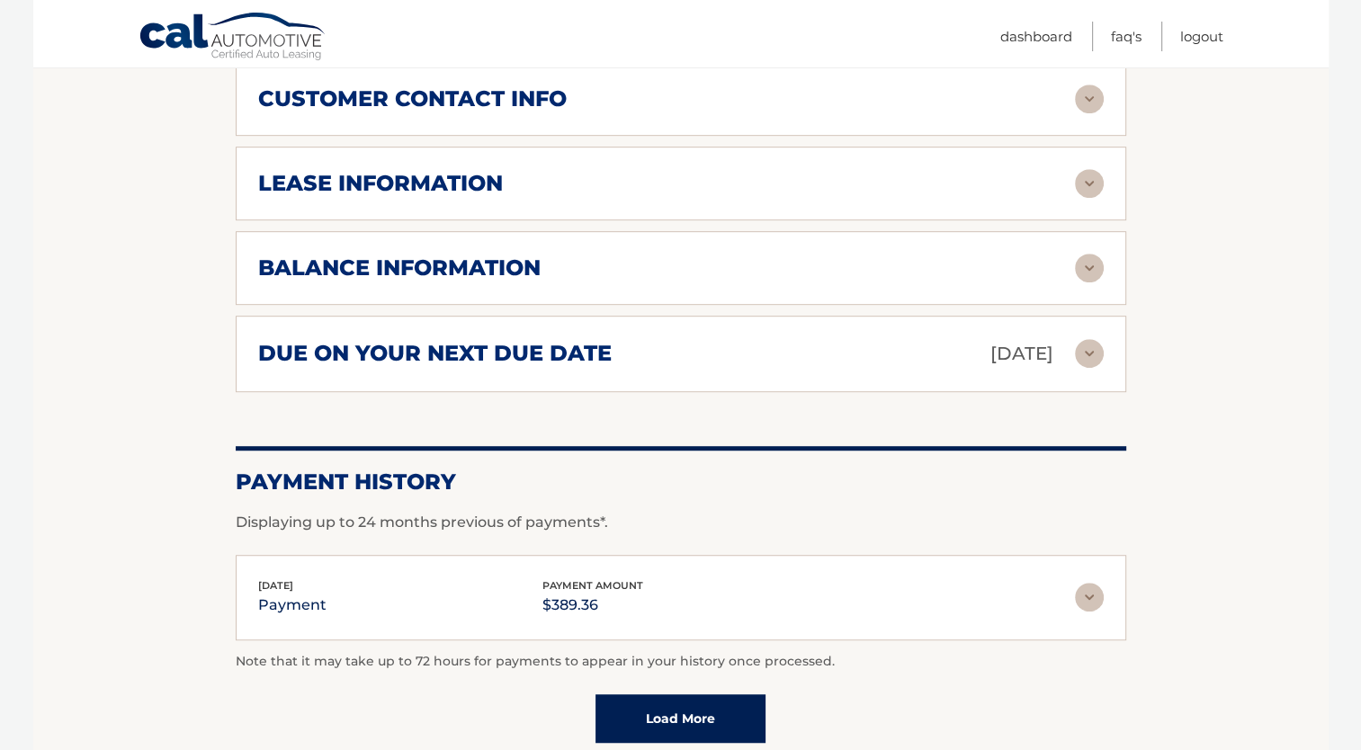
click at [1094, 583] on img at bounding box center [1089, 597] width 29 height 29
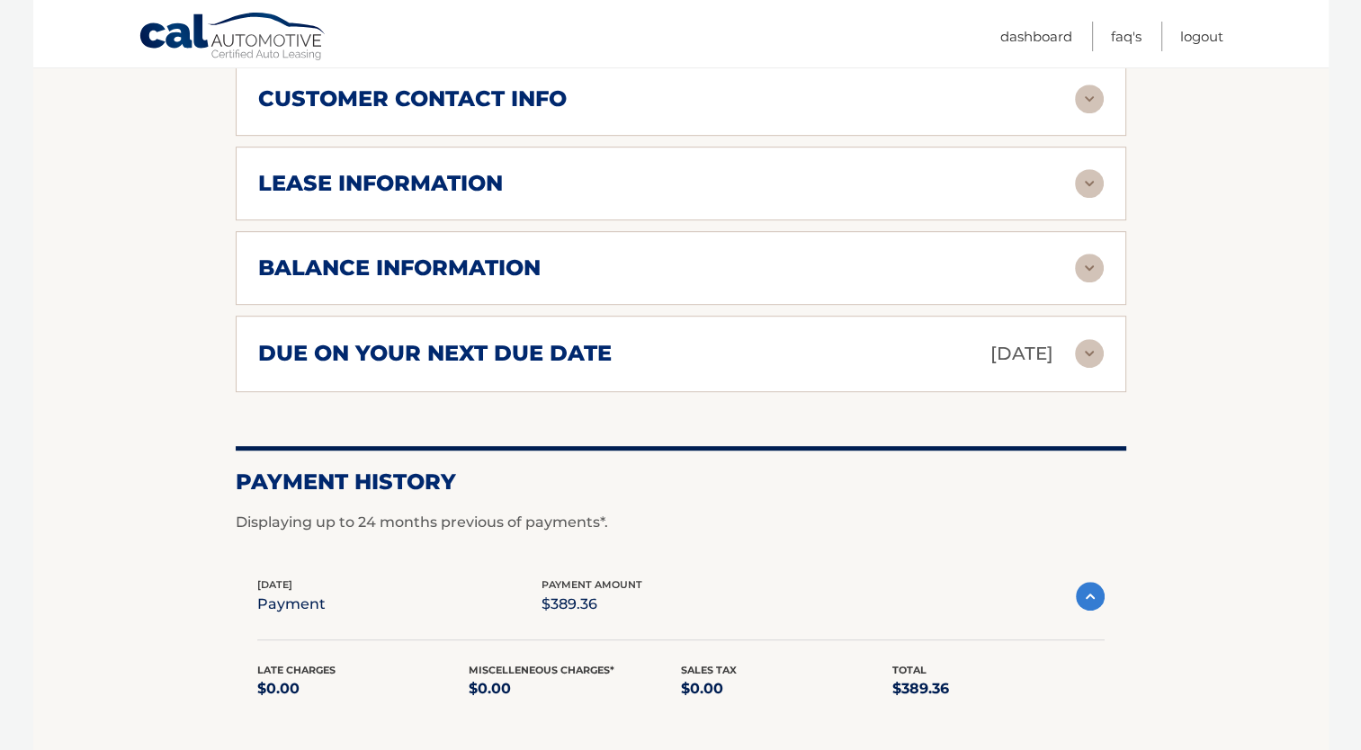
click at [1094, 582] on img at bounding box center [1090, 596] width 29 height 29
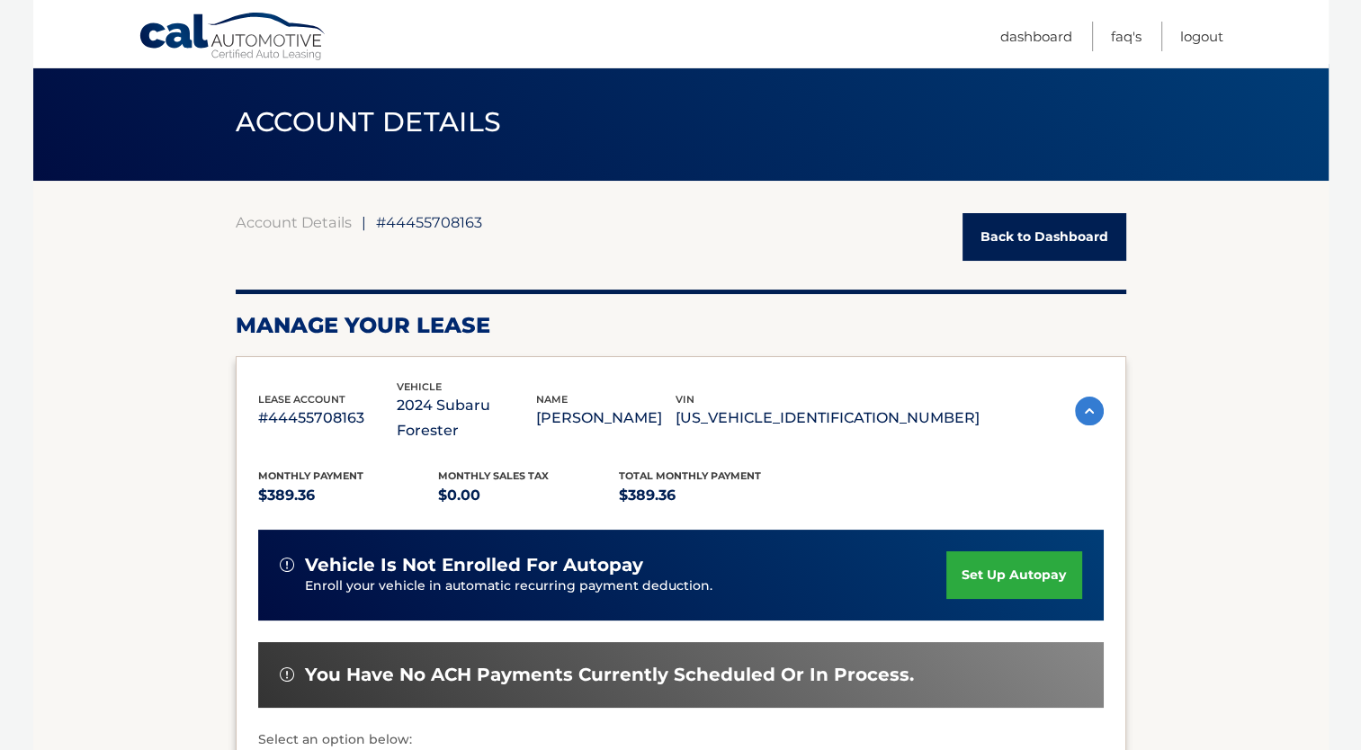
scroll to position [0, 0]
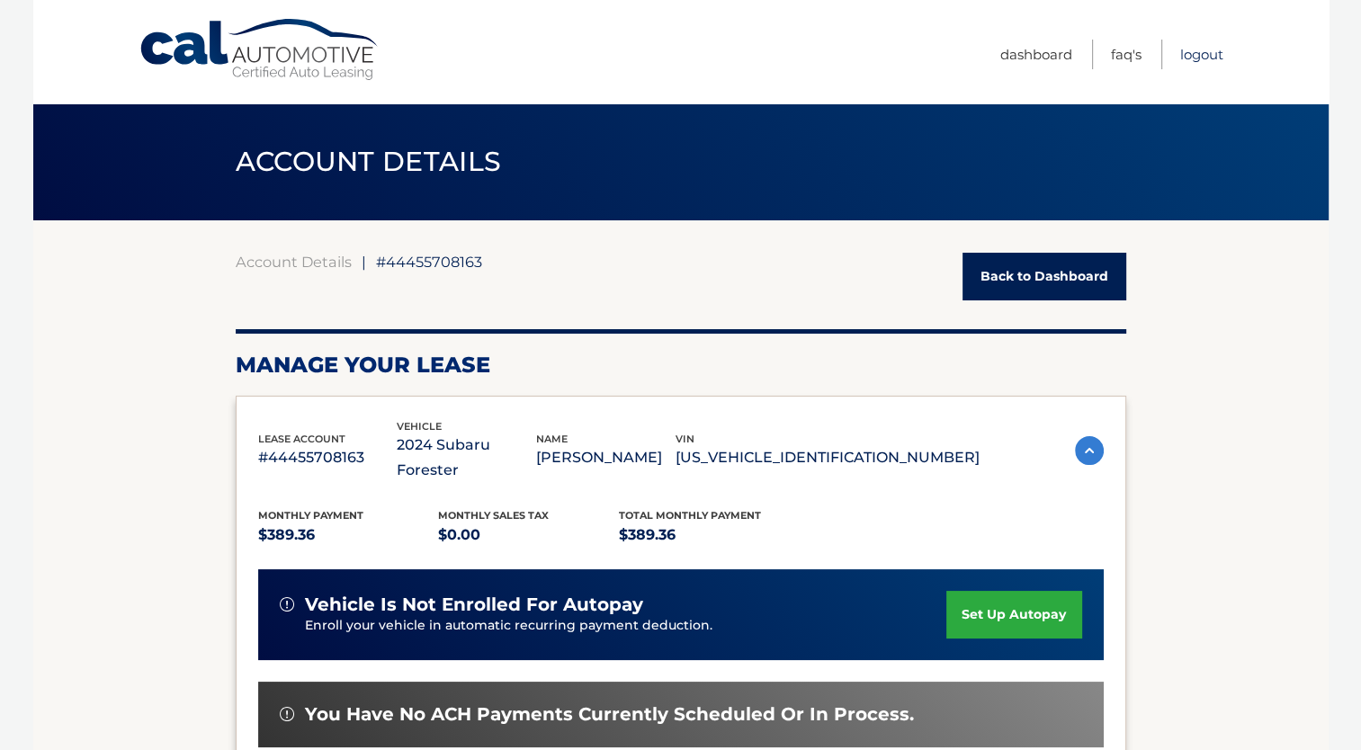
click at [1206, 52] on link "Logout" at bounding box center [1201, 55] width 43 height 30
